Goal: Information Seeking & Learning: Check status

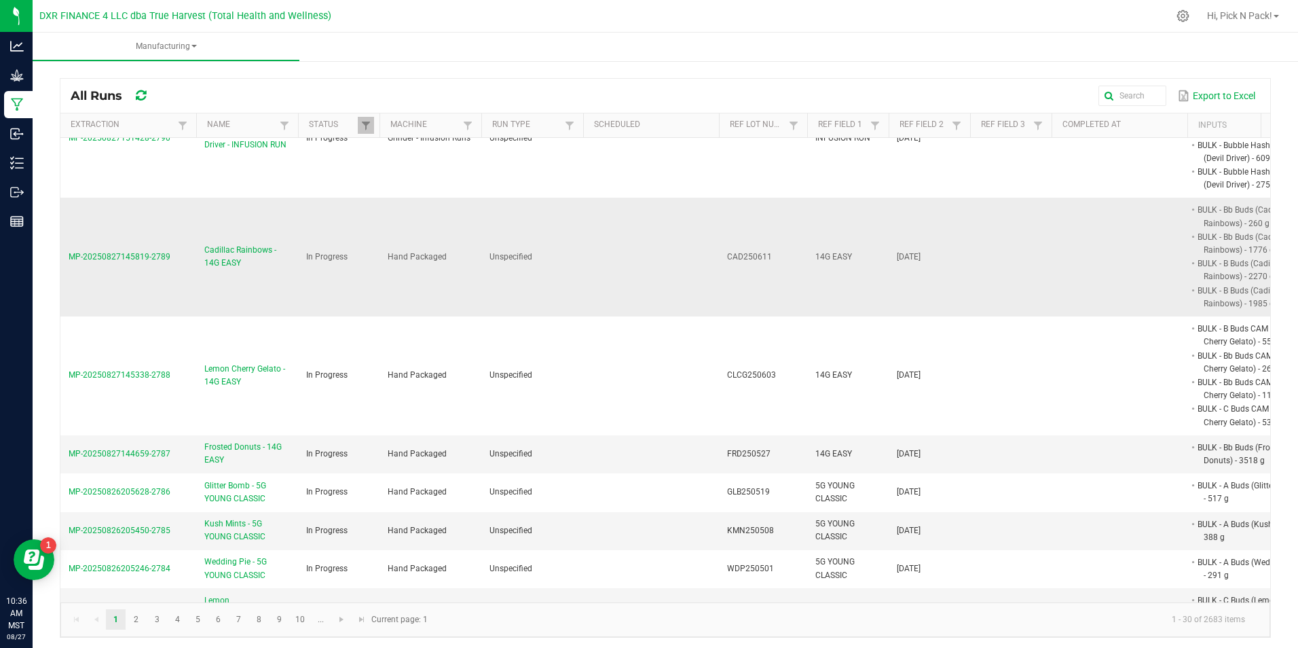
scroll to position [68, 0]
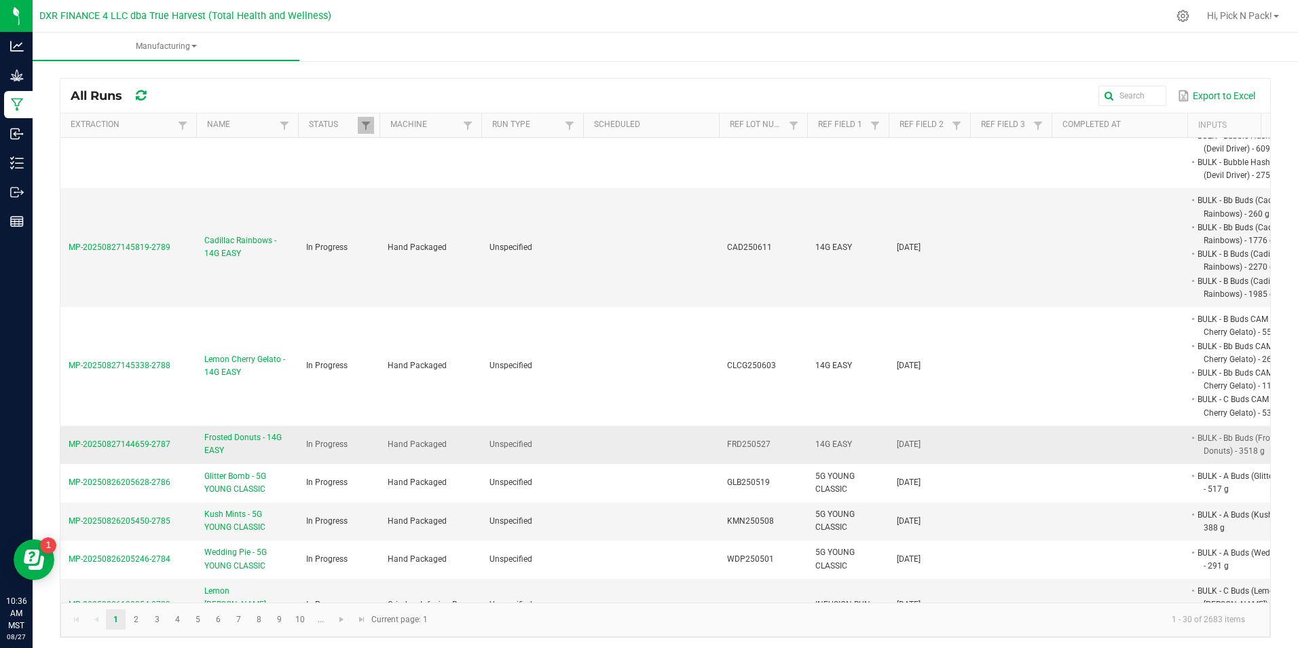
click at [213, 457] on span "Frosted Donuts - 14G EASY" at bounding box center [247, 444] width 86 height 26
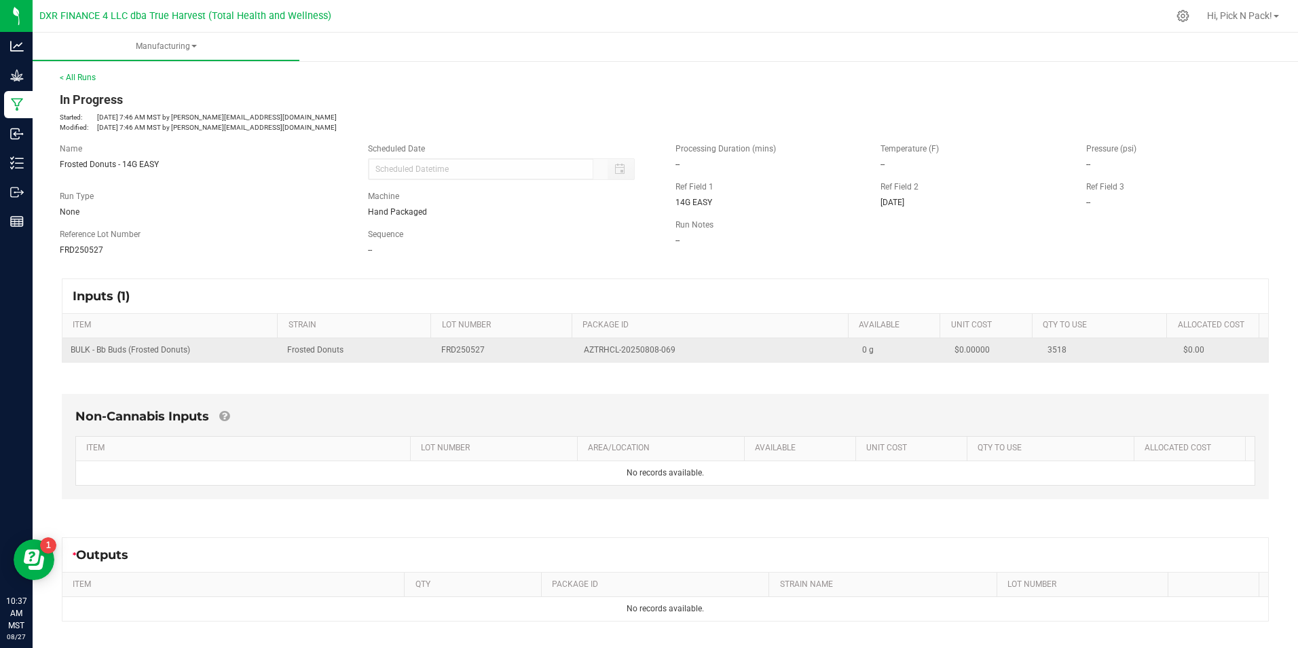
drag, startPoint x: 575, startPoint y: 352, endPoint x: 672, endPoint y: 352, distance: 97.1
click at [672, 352] on div "AZTRHCL-20250808-069" at bounding box center [715, 350] width 262 height 13
copy span "AZTRHCL-20250808-069"
click at [286, 354] on td "Frosted Donuts" at bounding box center [356, 350] width 155 height 24
drag, startPoint x: 189, startPoint y: 349, endPoint x: 73, endPoint y: 354, distance: 116.2
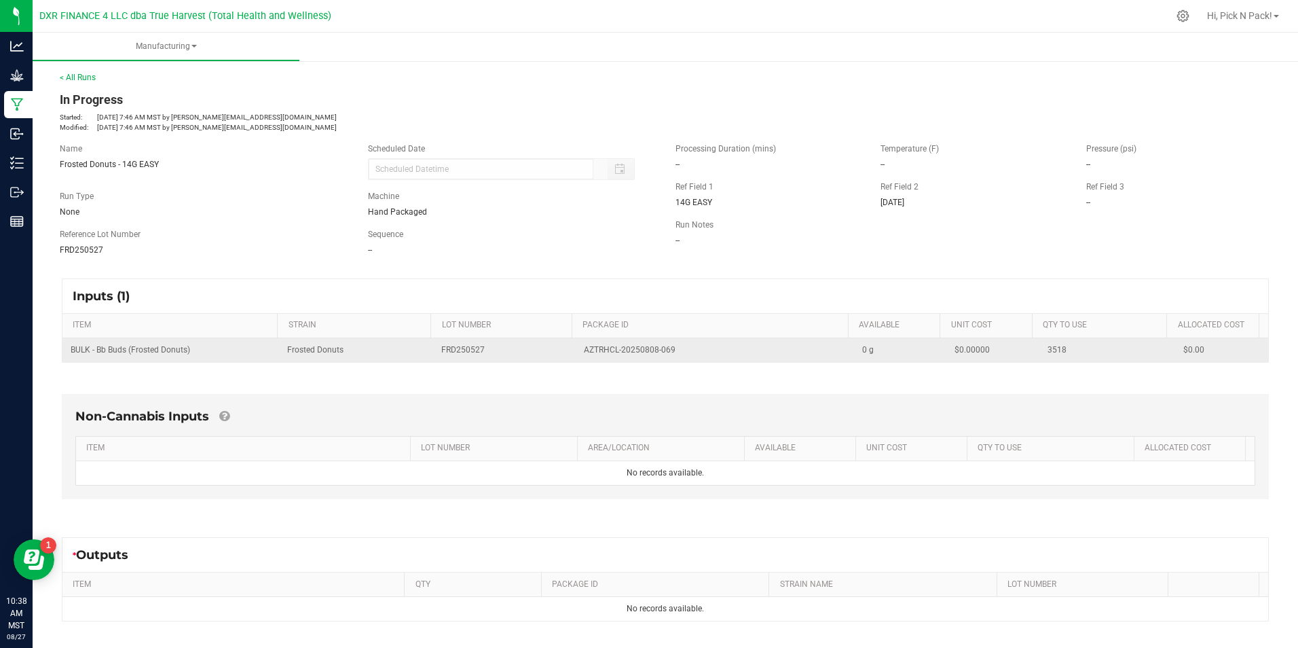
click at [73, 354] on span "BULK - Bb Buds (Frosted Donuts)" at bounding box center [131, 350] width 120 height 10
click at [71, 352] on span "BULK - Bb Buds (Frosted Donuts)" at bounding box center [131, 350] width 120 height 10
copy span "BULK - Bb Buds (Frosted Donuts)"
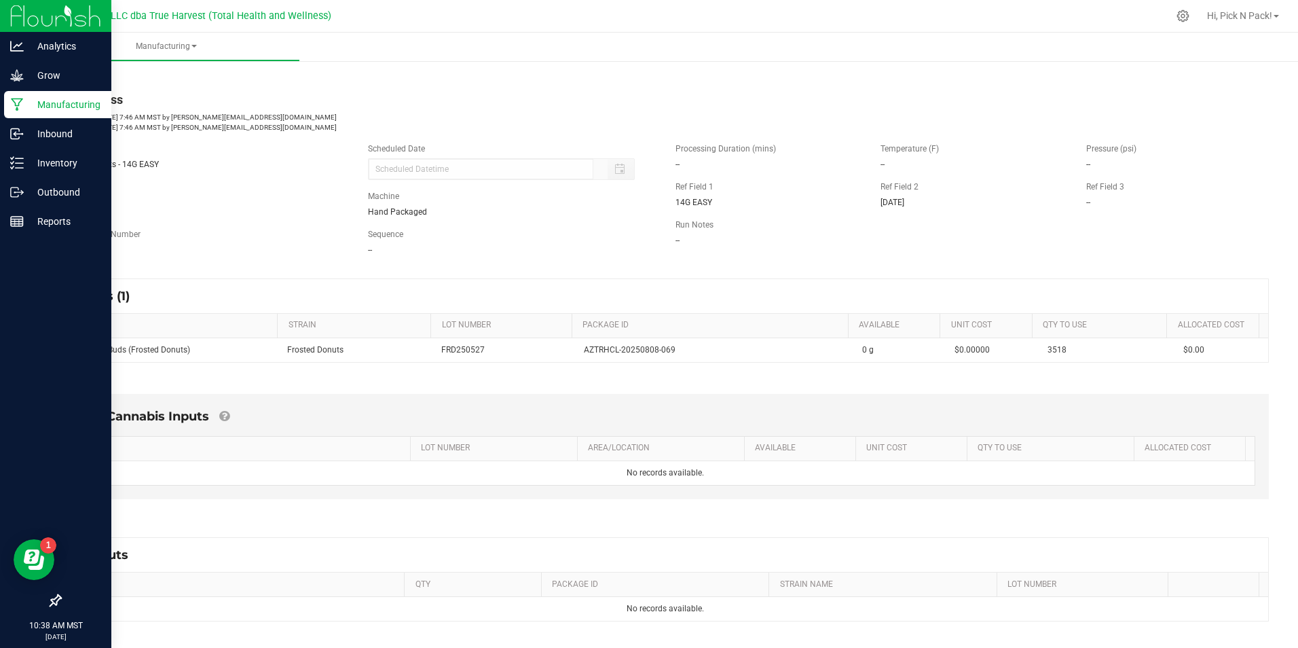
click at [57, 105] on p "Manufacturing" at bounding box center [64, 104] width 81 height 16
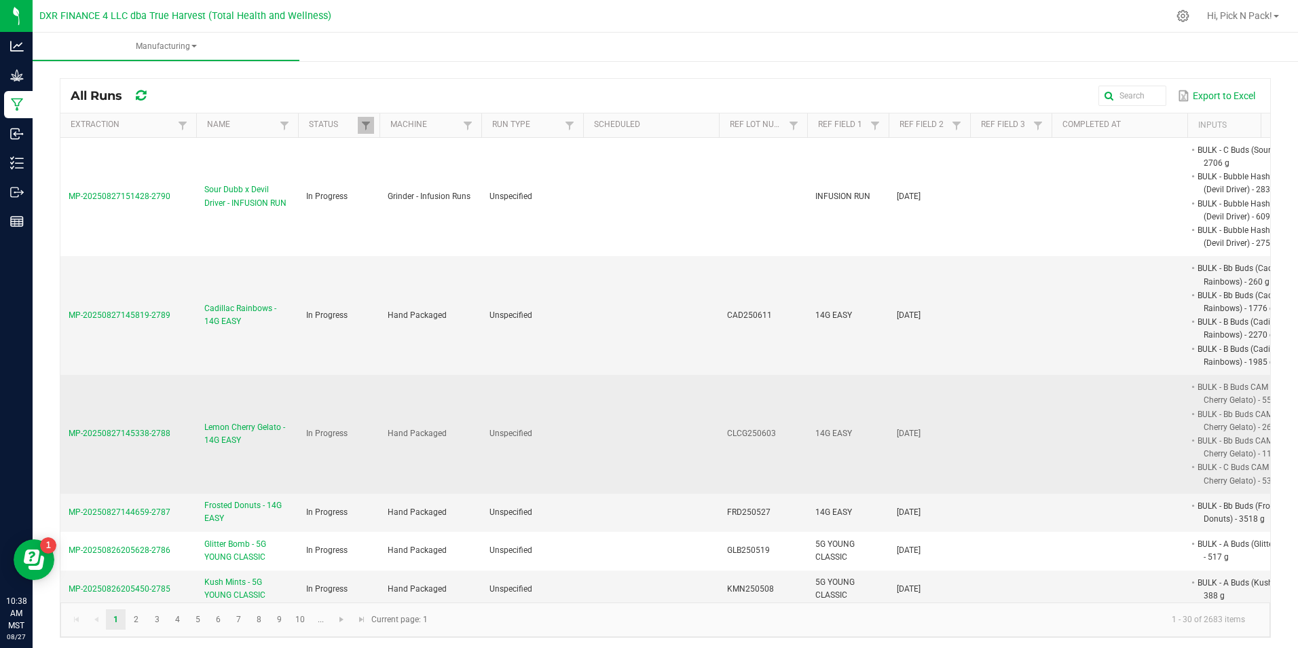
click at [221, 447] on span "Lemon Cherry Gelato - 14G EASY" at bounding box center [247, 434] width 86 height 26
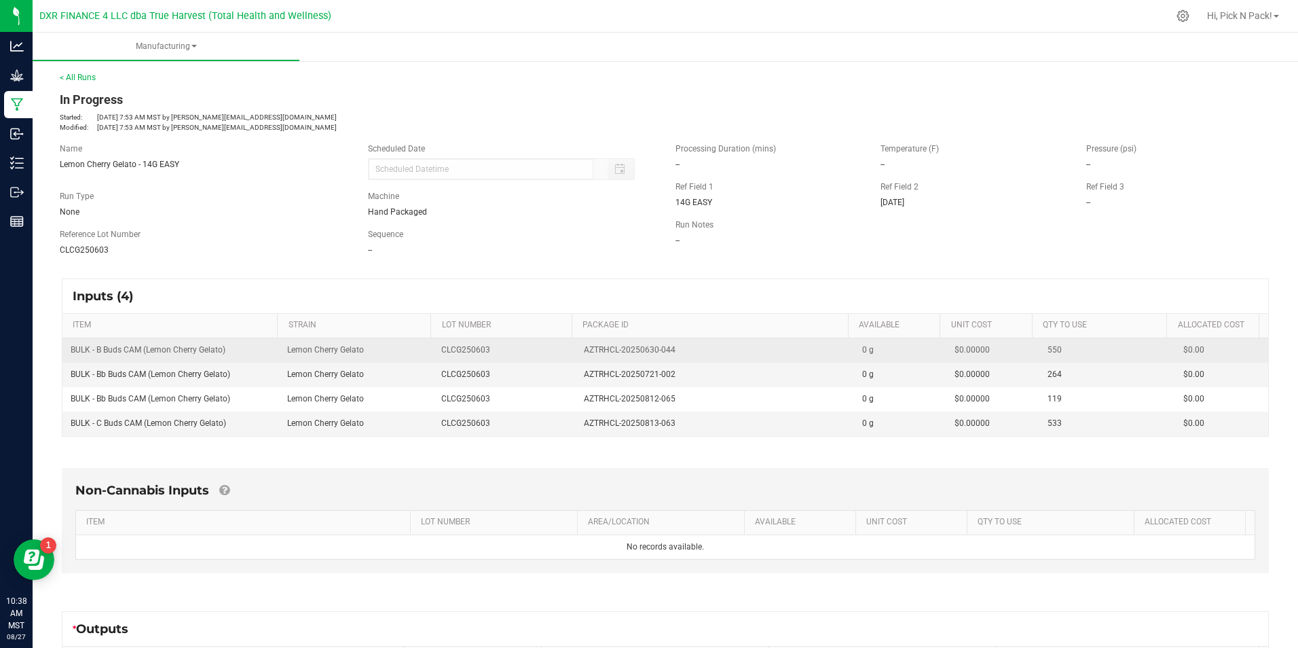
drag, startPoint x: 575, startPoint y: 352, endPoint x: 674, endPoint y: 352, distance: 98.5
click at [674, 352] on div "AZTRHCL-20250630-044" at bounding box center [715, 350] width 262 height 13
copy span "AZTRHCL-20250630-044"
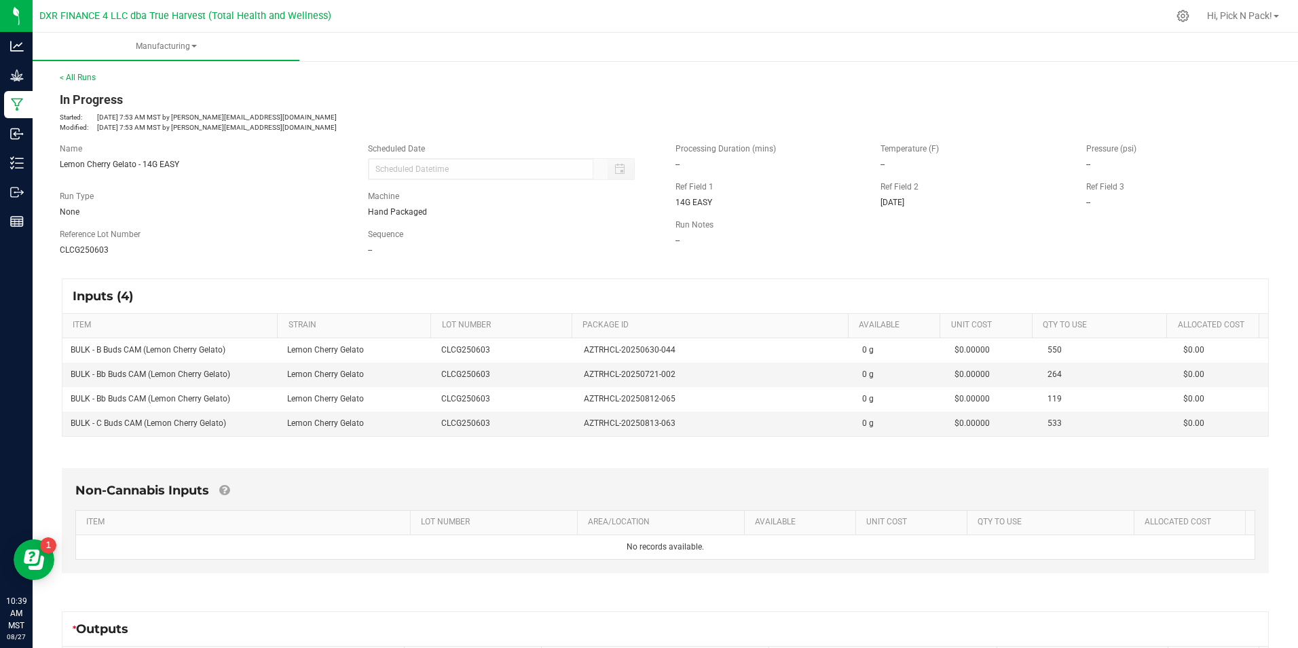
drag, startPoint x: 233, startPoint y: 346, endPoint x: 50, endPoint y: 351, distance: 183.4
click at [50, 351] on div "Inputs (4) ITEM STRAIN LOT NUMBER PACKAGE ID AVAILABLE Unit Cost QTY TO USE All…" at bounding box center [666, 357] width 1232 height 183
copy table "BULK - B Buds CAM (Lemon Cherry Gelato)"
drag, startPoint x: 228, startPoint y: 425, endPoint x: 70, endPoint y: 424, distance: 158.2
click at [70, 424] on td "BULK - C Buds CAM (Lemon Cherry Gelato)" at bounding box center [170, 424] width 217 height 24
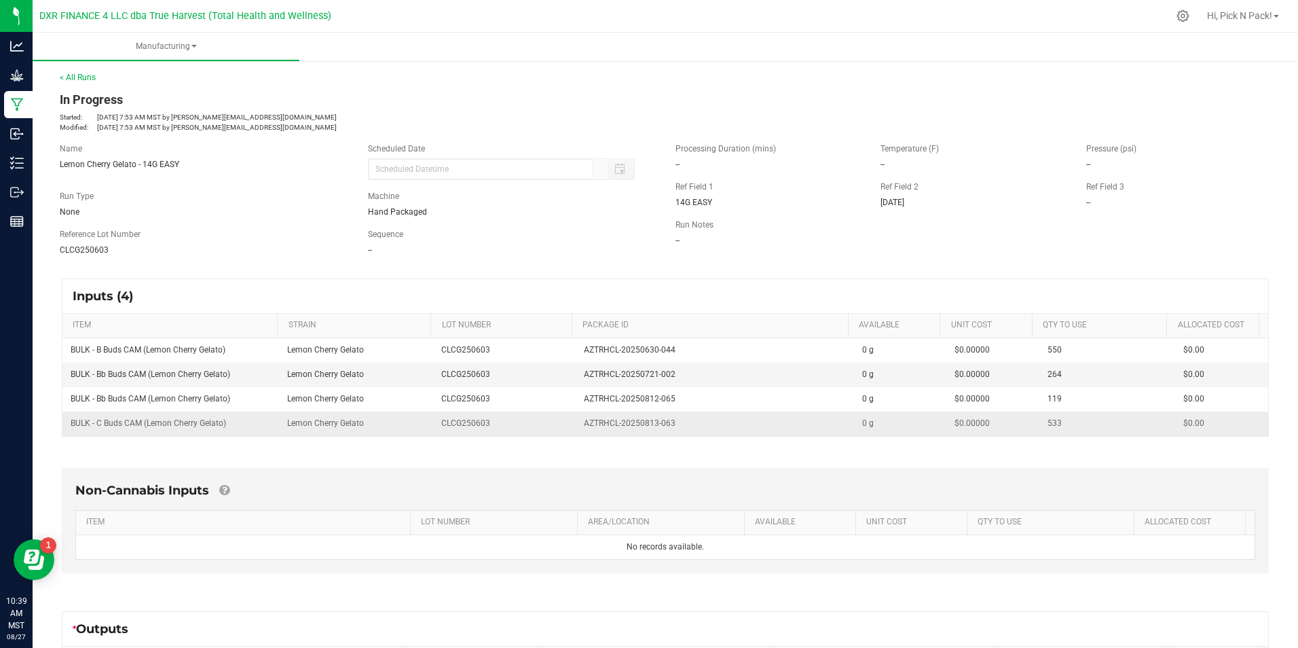
copy span "BULK - C Buds CAM (Lemon Cherry Gelato)"
click at [265, 370] on td "BULK - Bb Buds CAM (Lemon Cherry Gelato)" at bounding box center [170, 375] width 217 height 24
drag, startPoint x: 674, startPoint y: 374, endPoint x: 572, endPoint y: 377, distance: 101.9
click at [576, 377] on td "AZTRHCL-20250721-002" at bounding box center [715, 375] width 278 height 24
copy span "AZTRHCL-20250721-002"
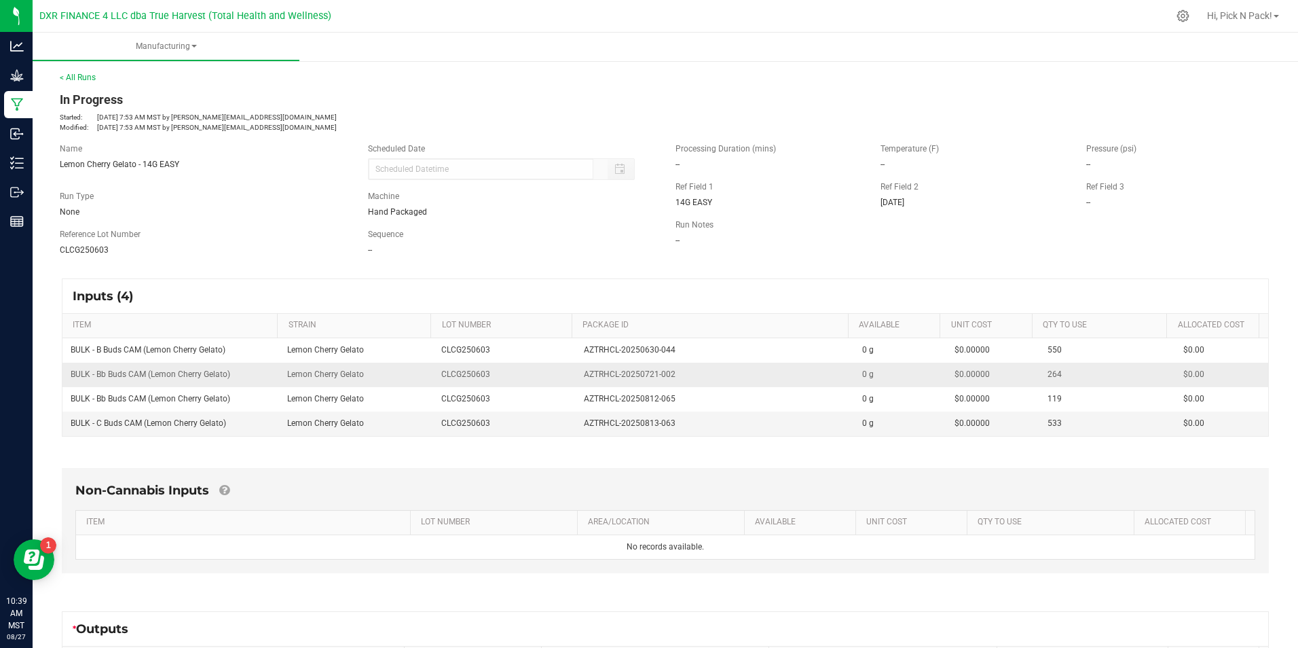
drag, startPoint x: 403, startPoint y: 356, endPoint x: 523, endPoint y: 371, distance: 121.2
click at [403, 356] on td "Lemon Cherry Gelato" at bounding box center [356, 350] width 155 height 24
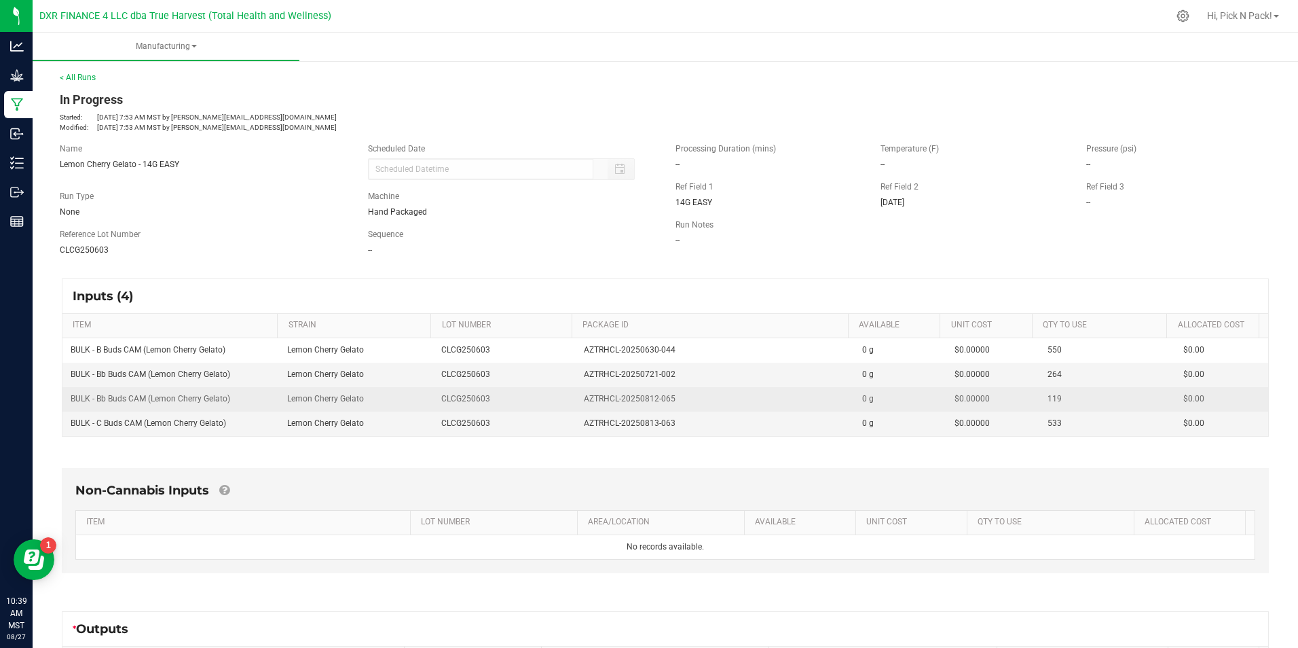
drag, startPoint x: 669, startPoint y: 400, endPoint x: 575, endPoint y: 404, distance: 93.8
click at [584, 404] on div "AZTRHCL-20250812-065" at bounding box center [715, 399] width 262 height 13
copy span "AZTRHCL-20250812-065"
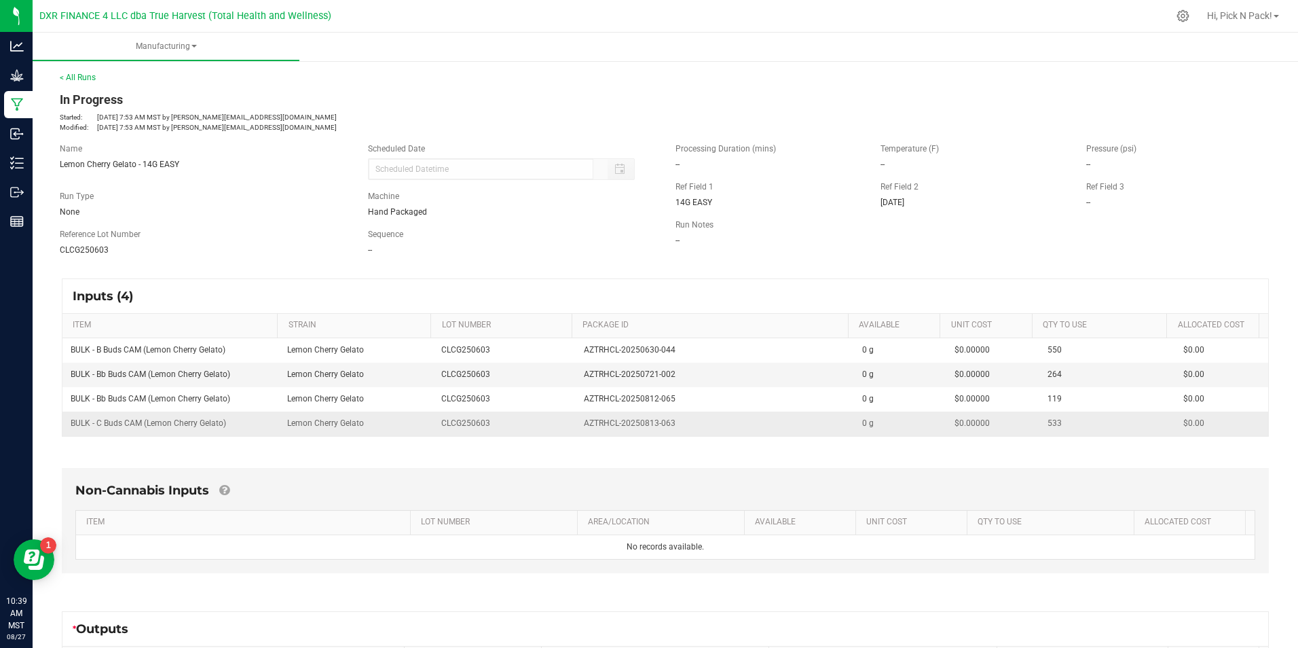
drag, startPoint x: 436, startPoint y: 414, endPoint x: 461, endPoint y: 415, distance: 25.2
click at [436, 414] on td "CLCG250603" at bounding box center [504, 424] width 142 height 24
drag, startPoint x: 680, startPoint y: 426, endPoint x: 572, endPoint y: 426, distance: 108.0
click at [576, 426] on td "AZTRHCL-20250813-063" at bounding box center [715, 424] width 278 height 24
copy span "AZTRHCL-20250813-063"
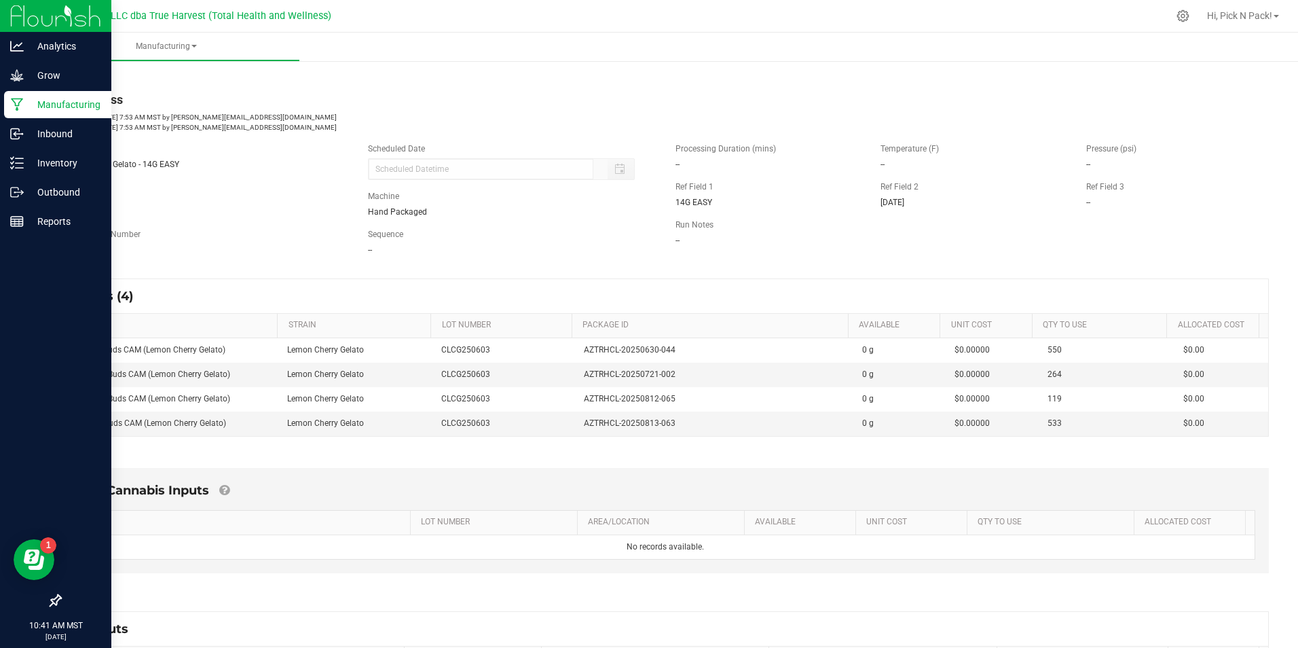
click at [69, 103] on p "Manufacturing" at bounding box center [64, 104] width 81 height 16
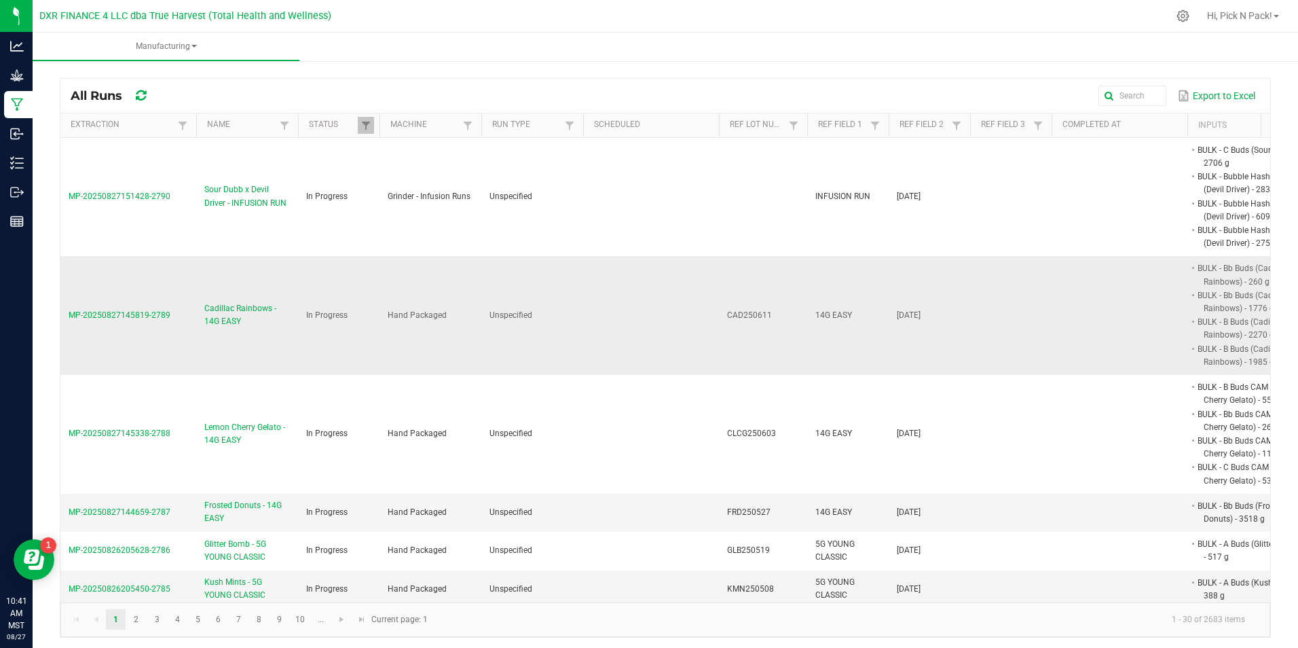
click at [221, 319] on span "Cadillac Rainbows - 14G EASY" at bounding box center [247, 315] width 86 height 26
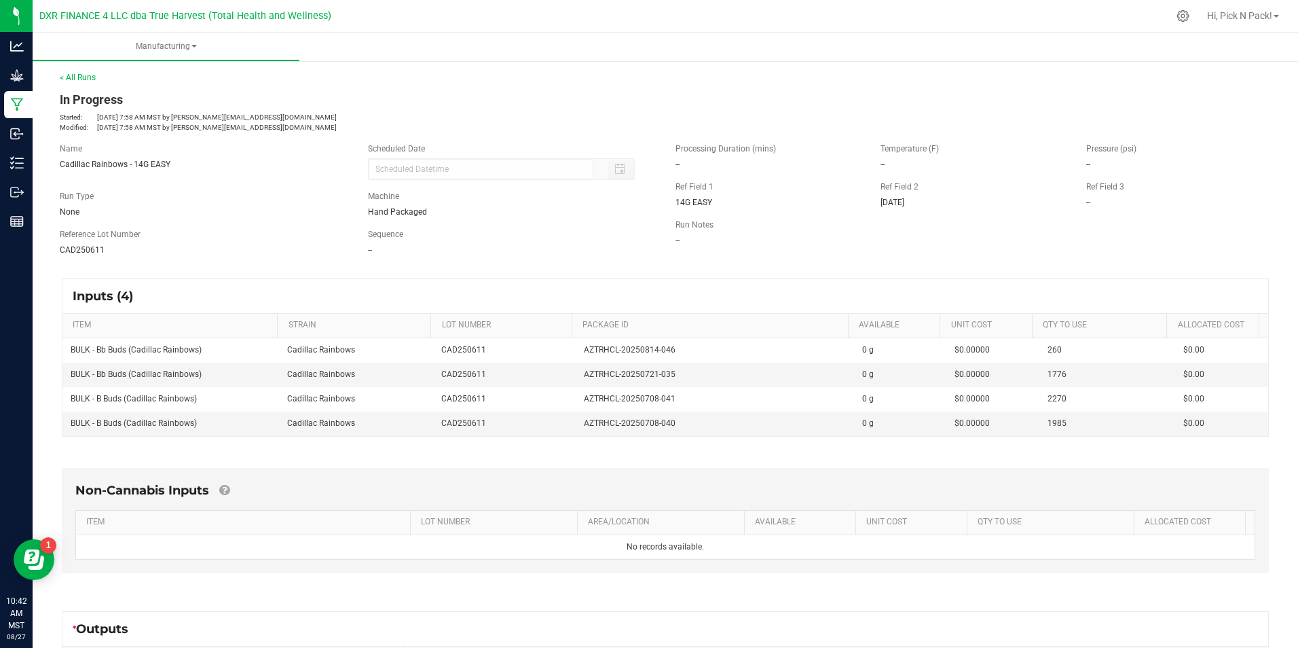
click at [329, 458] on div "Non-Cannabis Inputs ITEM LOT NUMBER AREA/LOCATION AVAILABLE Unit Cost QTY TO US…" at bounding box center [666, 524] width 1232 height 150
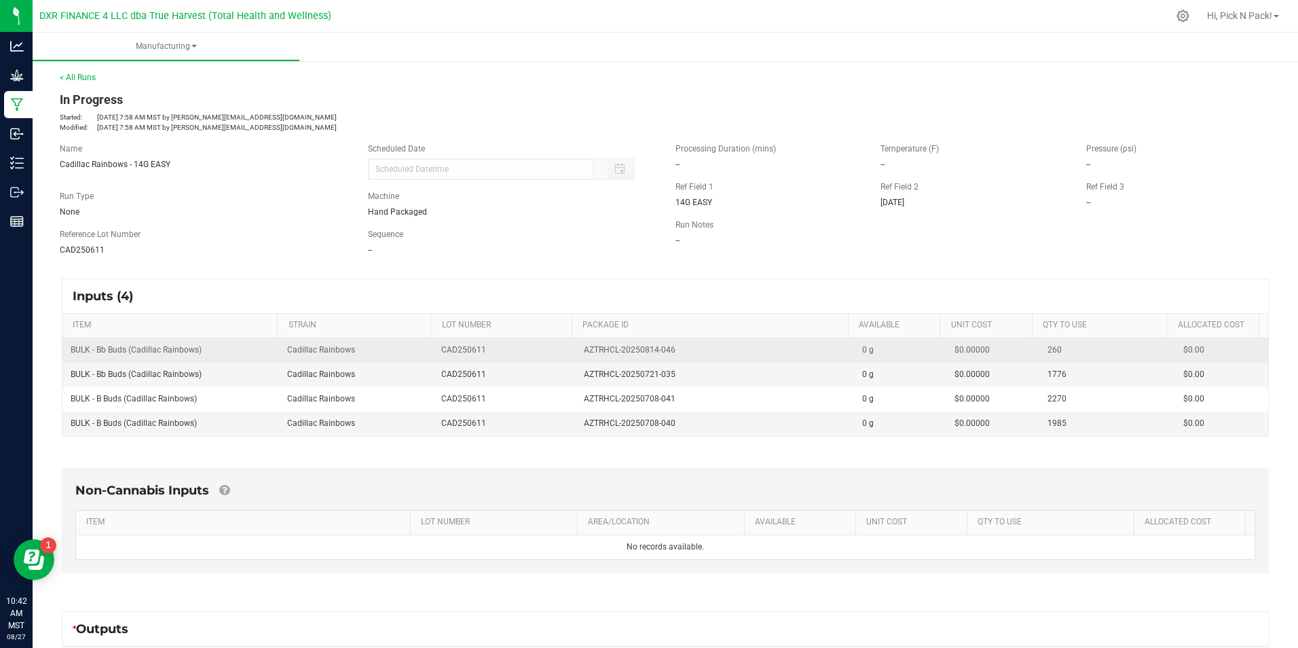
drag, startPoint x: 211, startPoint y: 346, endPoint x: 72, endPoint y: 360, distance: 139.2
click at [72, 360] on td "BULK - Bb Buds (Cadillac Rainbows)" at bounding box center [170, 350] width 217 height 24
copy span "BULK - Bb Buds (Cadillac Rainbows)"
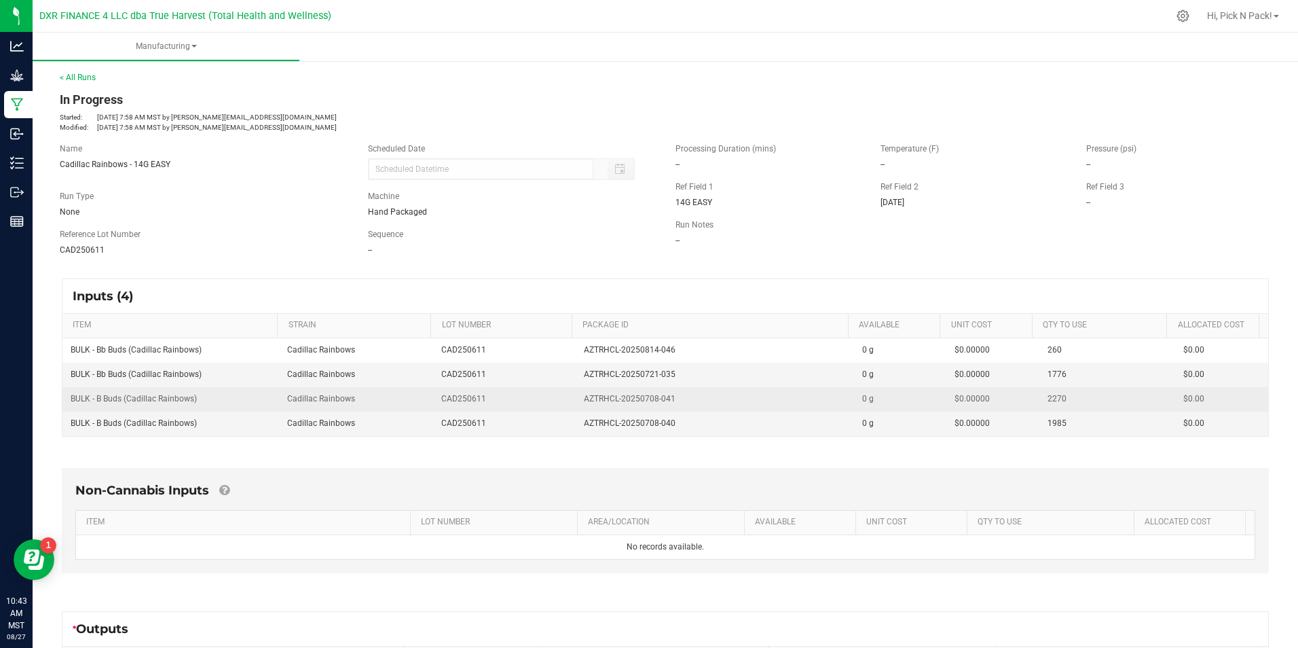
drag, startPoint x: 331, startPoint y: 403, endPoint x: 340, endPoint y: 403, distance: 8.8
click at [331, 403] on span "Cadillac Rainbows" at bounding box center [321, 399] width 68 height 10
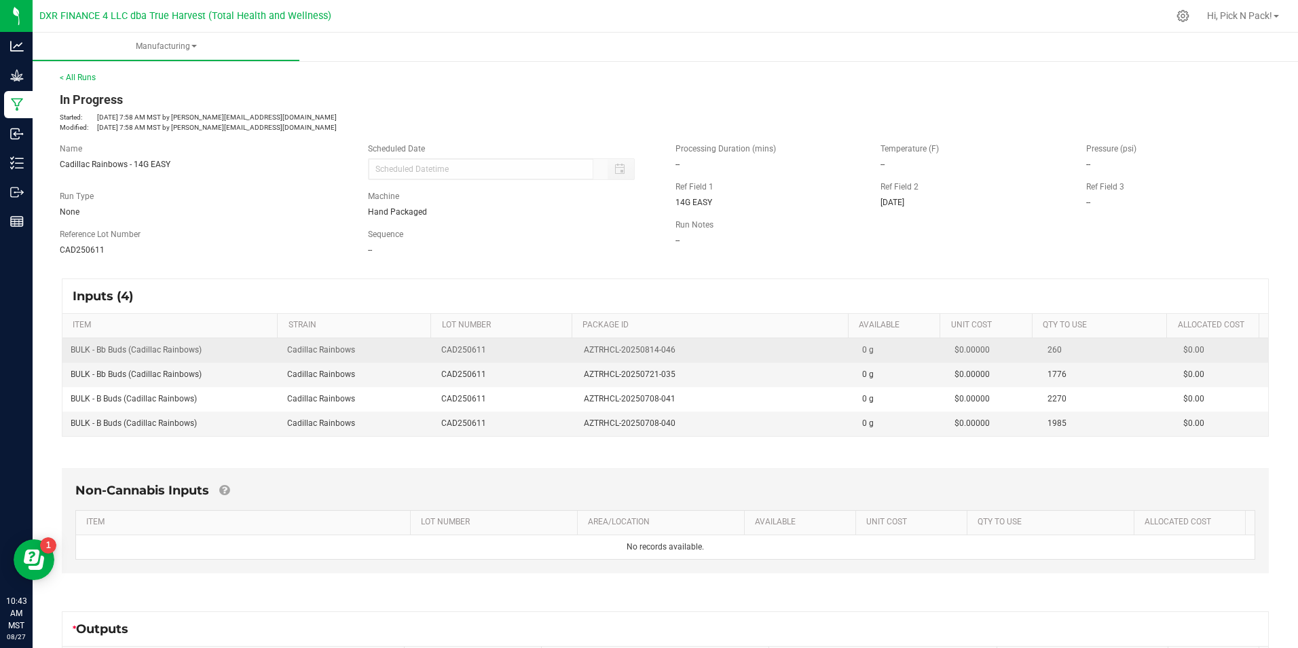
drag, startPoint x: 669, startPoint y: 348, endPoint x: 568, endPoint y: 359, distance: 101.8
click at [576, 359] on td "AZTRHCL-20250814-046" at bounding box center [715, 350] width 278 height 24
copy span "AZTRHCL-20250814-046"
drag, startPoint x: 407, startPoint y: 344, endPoint x: 490, endPoint y: 354, distance: 82.8
click at [407, 344] on td "Cadillac Rainbows" at bounding box center [356, 350] width 155 height 24
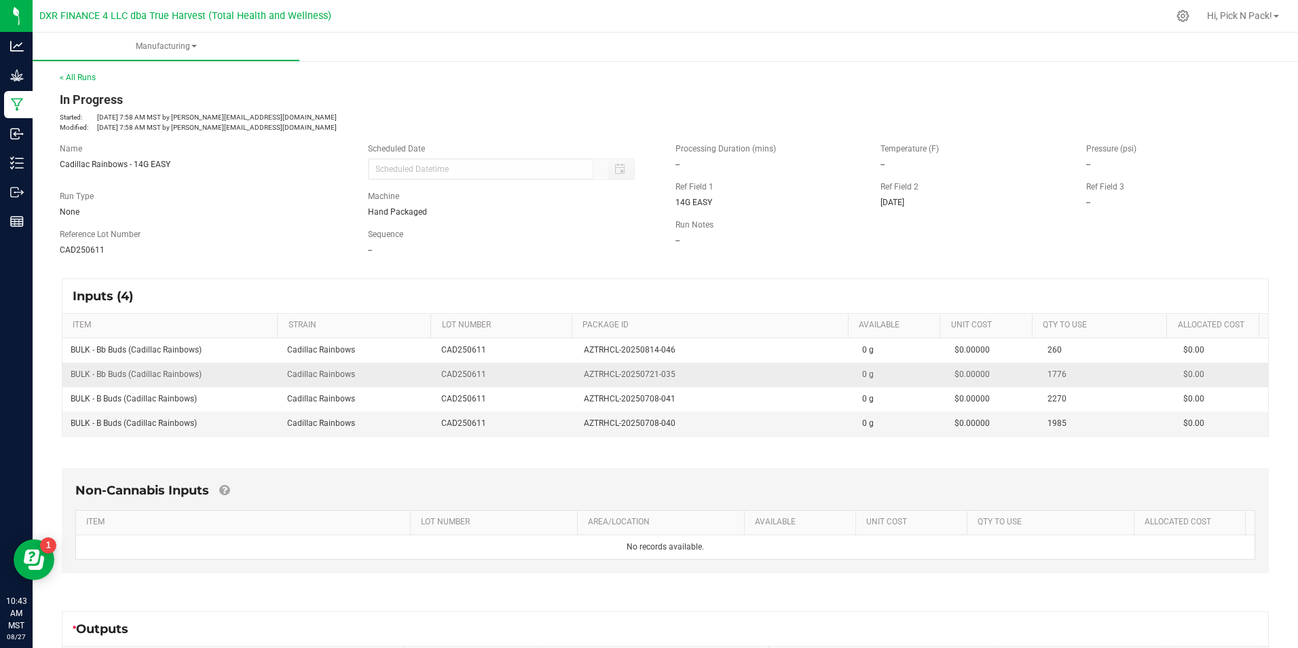
drag, startPoint x: 674, startPoint y: 372, endPoint x: 576, endPoint y: 378, distance: 98.0
click at [584, 378] on div "AZTRHCL-20250721-035" at bounding box center [715, 374] width 262 height 13
click at [435, 376] on td "CAD250611" at bounding box center [504, 375] width 142 height 24
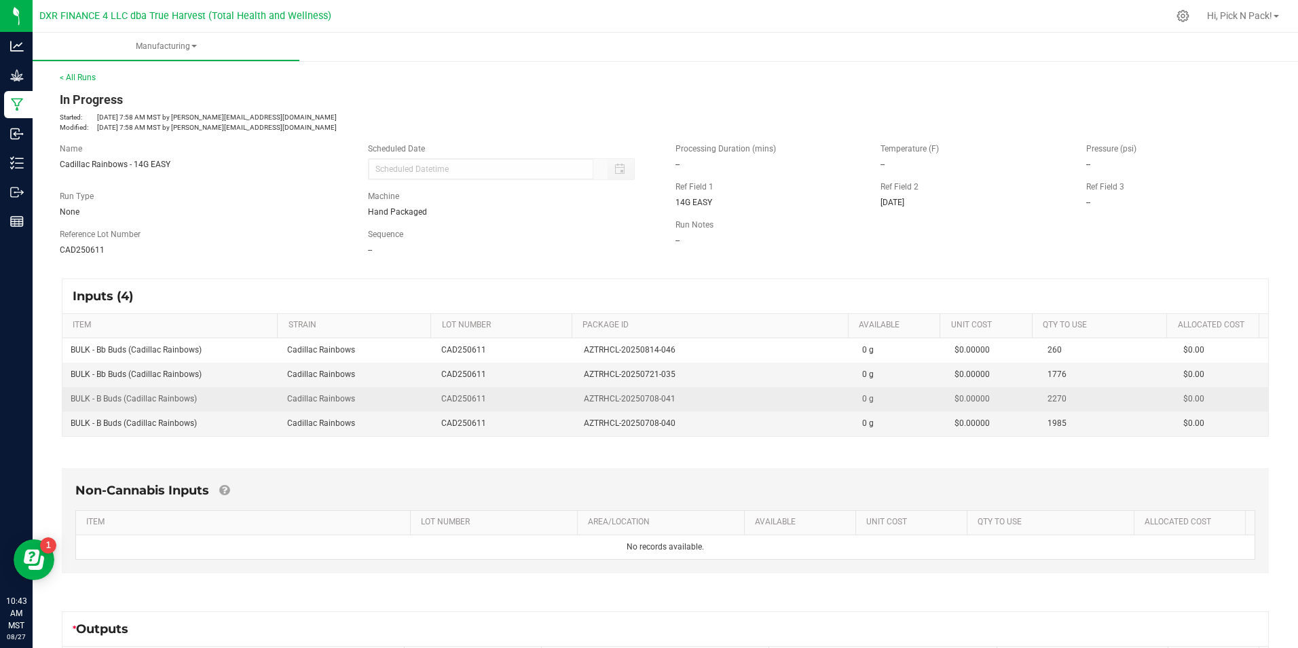
drag, startPoint x: 679, startPoint y: 403, endPoint x: 579, endPoint y: 403, distance: 99.8
click at [584, 403] on div "AZTRHCL-20250708-041" at bounding box center [715, 399] width 262 height 13
drag, startPoint x: 579, startPoint y: 403, endPoint x: 642, endPoint y: 403, distance: 62.5
click at [642, 403] on span "AZTRHCL-20250708-041" at bounding box center [630, 399] width 92 height 13
drag, startPoint x: 679, startPoint y: 397, endPoint x: 571, endPoint y: 401, distance: 108.1
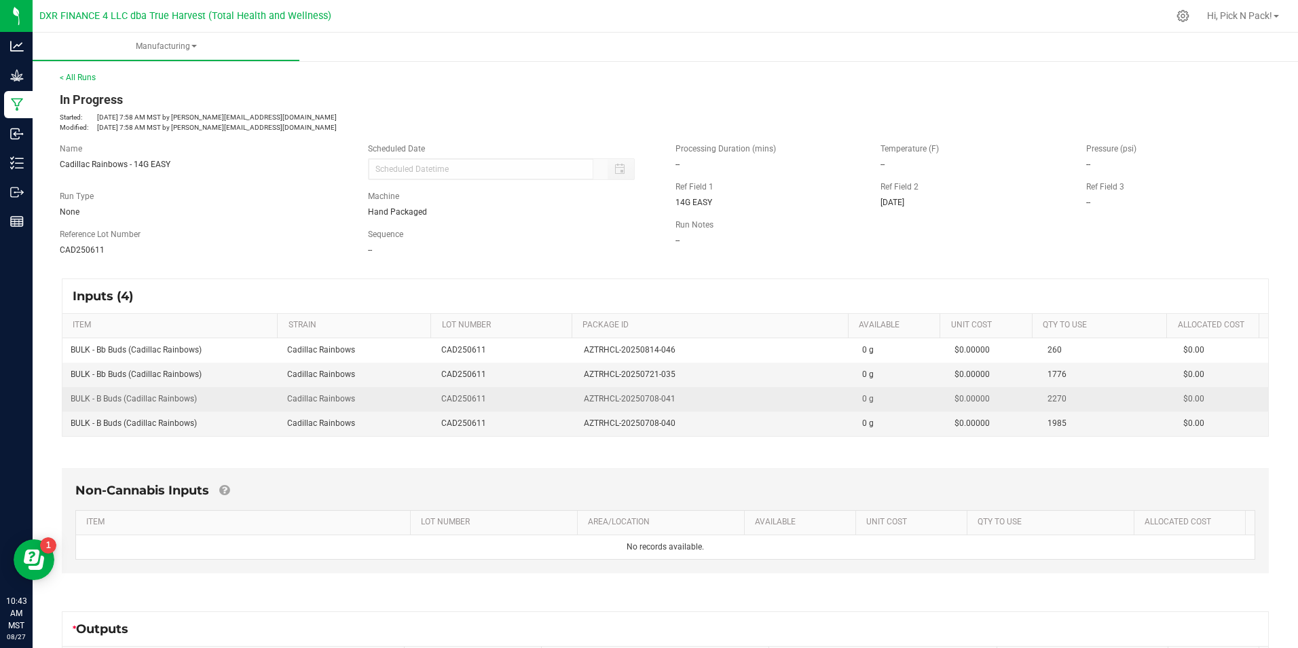
click at [576, 401] on td "AZTRHCL-20250708-041" at bounding box center [715, 399] width 278 height 24
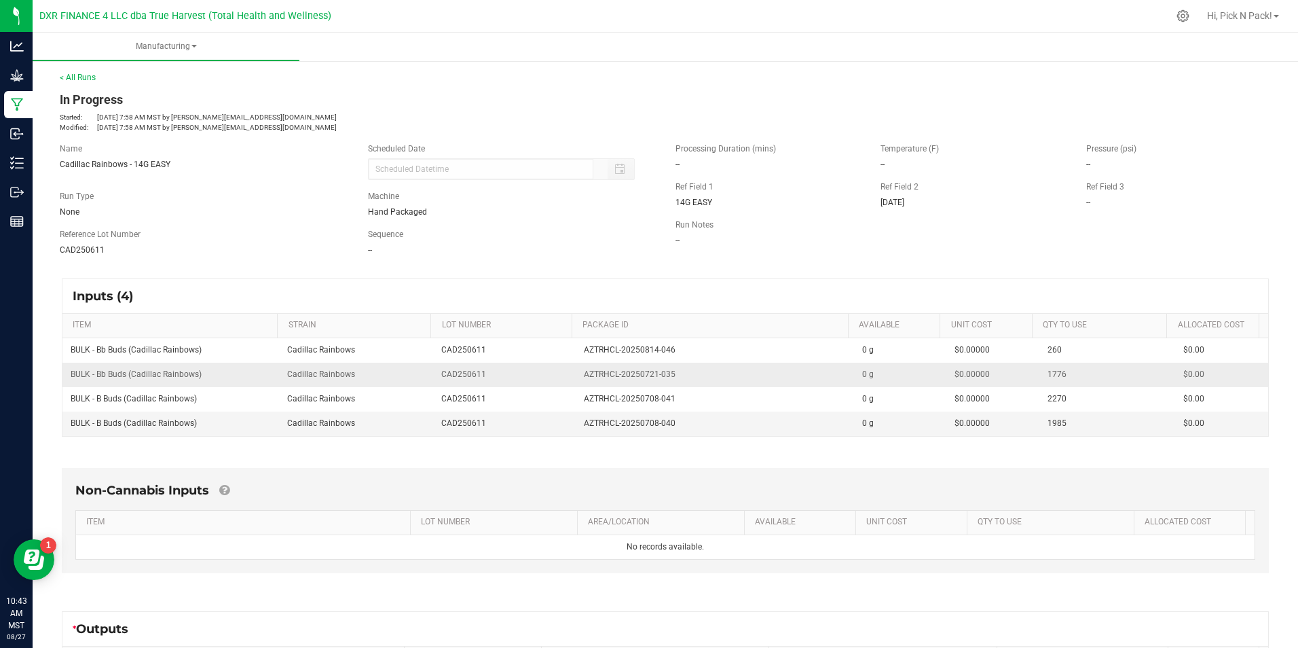
click at [417, 378] on td "Cadillac Rainbows" at bounding box center [356, 375] width 155 height 24
drag, startPoint x: 679, startPoint y: 422, endPoint x: 572, endPoint y: 426, distance: 107.4
click at [576, 427] on td "AZTRHCL-20250708-040" at bounding box center [715, 424] width 278 height 24
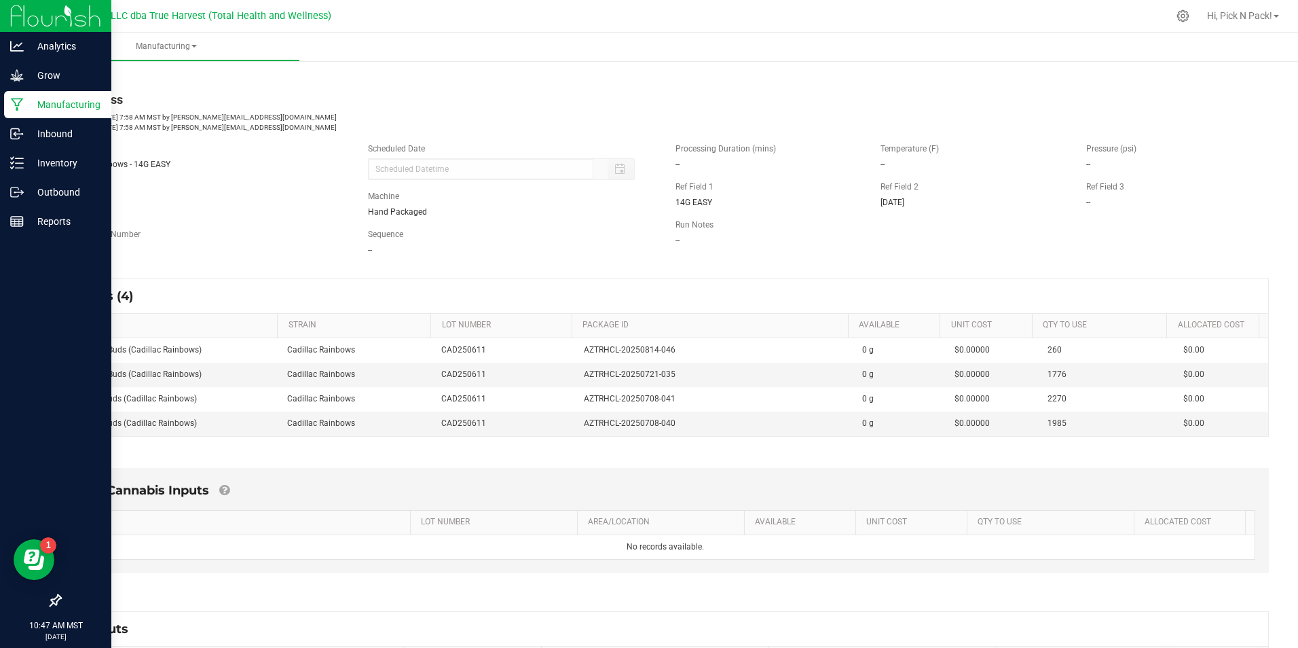
click at [54, 107] on p "Manufacturing" at bounding box center [64, 104] width 81 height 16
